Goal: Task Accomplishment & Management: Use online tool/utility

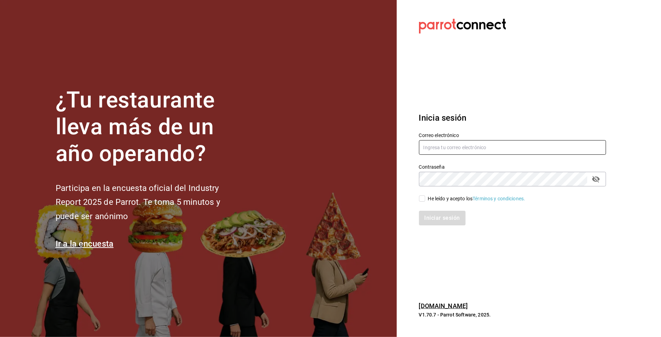
click at [479, 148] on input "text" at bounding box center [512, 147] width 187 height 15
type input "danysepulveda15@gmail.com"
click at [458, 198] on div "He leído y acepto los Términos y condiciones." at bounding box center [476, 198] width 97 height 7
click at [425, 198] on input "He leído y acepto los Términos y condiciones." at bounding box center [422, 198] width 6 height 6
checkbox input "true"
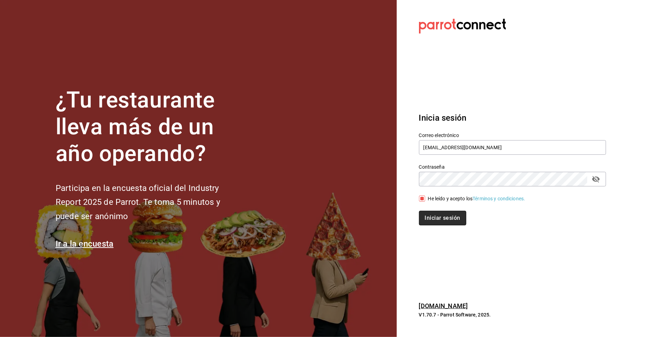
click at [458, 212] on button "Iniciar sesión" at bounding box center [442, 218] width 47 height 15
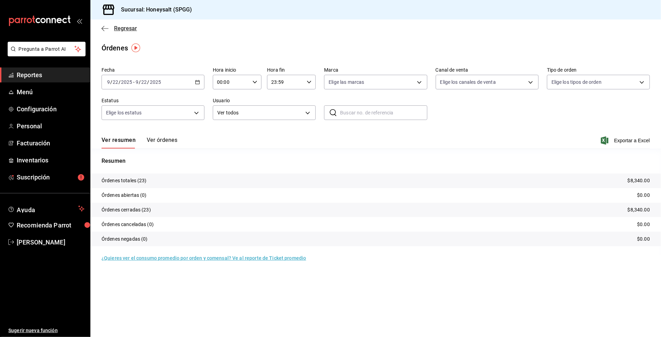
click at [113, 27] on span "Regresar" at bounding box center [118, 28] width 35 height 7
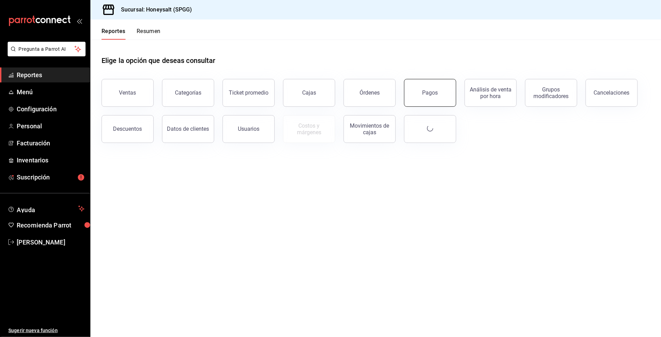
click at [432, 91] on div "Pagos" at bounding box center [430, 92] width 16 height 7
